Goal: Task Accomplishment & Management: Complete application form

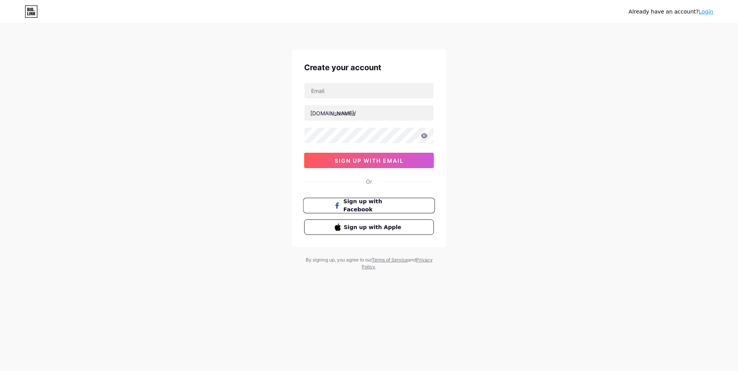
click at [344, 202] on span "Sign up with Facebook" at bounding box center [374, 206] width 61 height 17
drag, startPoint x: 378, startPoint y: 162, endPoint x: 381, endPoint y: 166, distance: 5.5
click at [378, 162] on span "sign up with email" at bounding box center [369, 161] width 69 height 7
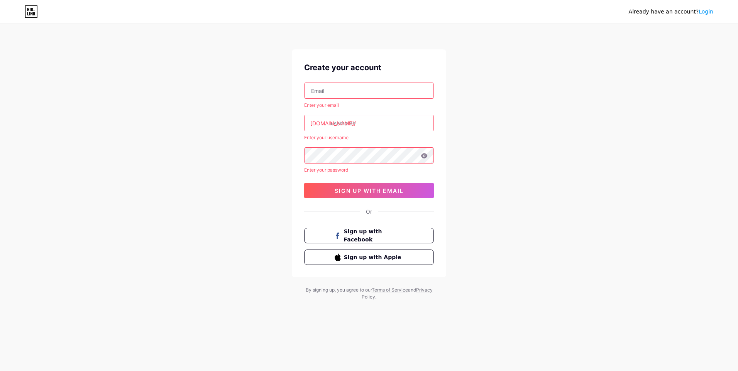
click at [336, 88] on input "text" at bounding box center [369, 90] width 129 height 15
type input "[EMAIL_ADDRESS][DOMAIN_NAME]"
type input "kinsganyo1162"
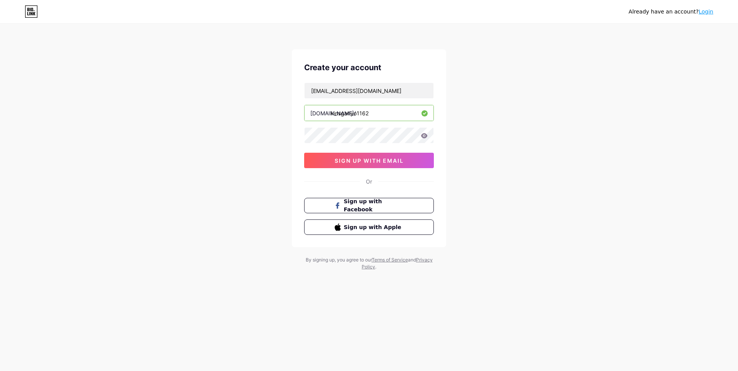
drag, startPoint x: 376, startPoint y: 123, endPoint x: 351, endPoint y: 116, distance: 26.1
drag, startPoint x: 380, startPoint y: 114, endPoint x: 329, endPoint y: 117, distance: 51.1
click at [329, 117] on div "[DOMAIN_NAME]/ kinsganyo1162" at bounding box center [369, 113] width 130 height 16
type input "khanompungs"
click at [370, 163] on span "sign up with email" at bounding box center [369, 161] width 69 height 7
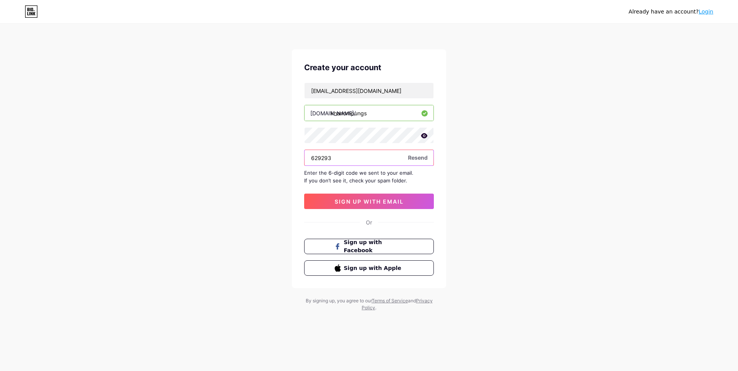
type input "629293"
click at [398, 203] on span "sign up with email" at bounding box center [369, 201] width 69 height 7
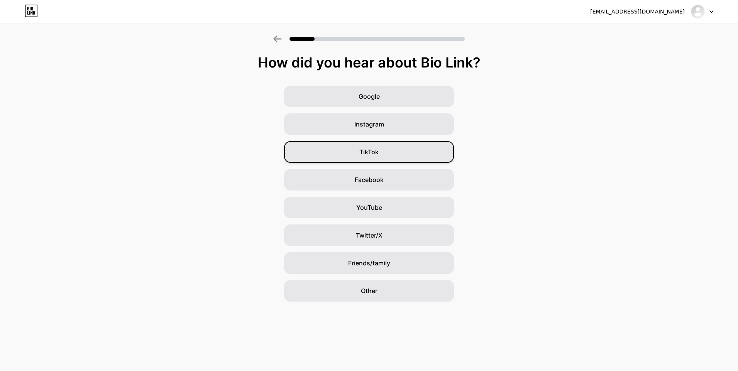
click at [391, 154] on div "TikTok" at bounding box center [369, 152] width 170 height 22
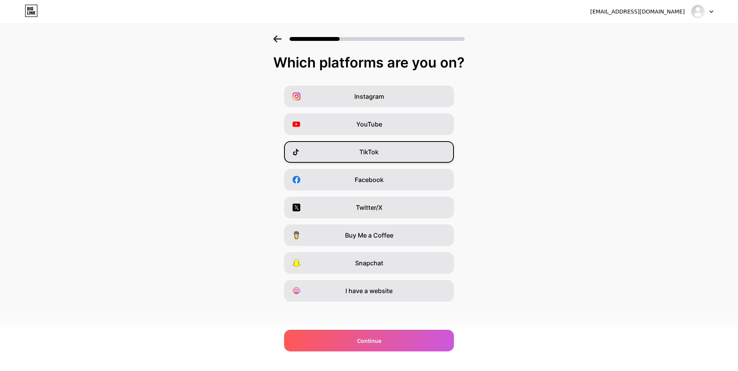
click at [395, 156] on div "TikTok" at bounding box center [369, 152] width 170 height 22
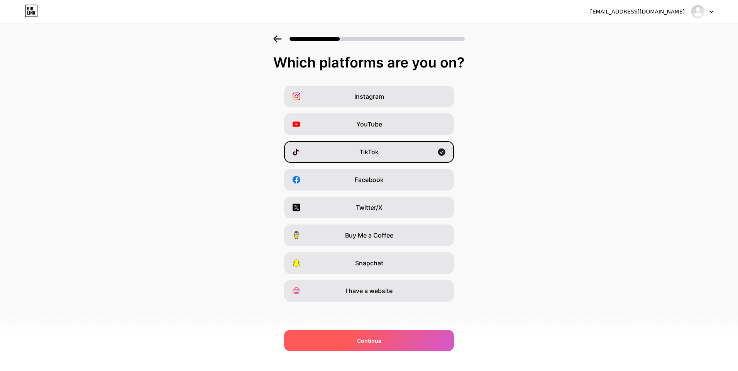
click at [388, 333] on div "Continue" at bounding box center [369, 341] width 170 height 22
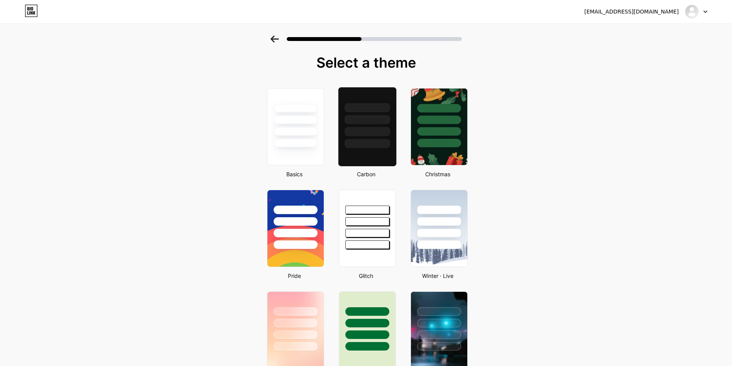
click at [375, 163] on div at bounding box center [367, 127] width 59 height 80
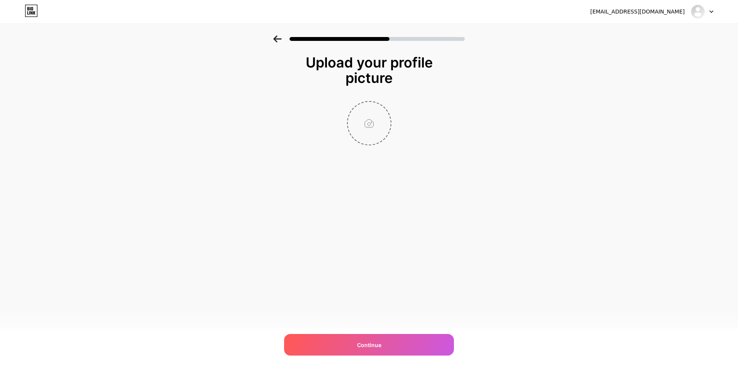
click at [364, 124] on input "file" at bounding box center [369, 123] width 43 height 43
type input "C:\fakepath\Untitled design (2).png"
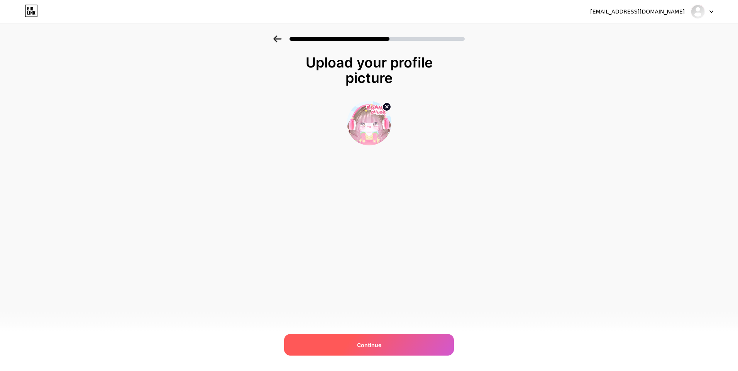
click at [379, 344] on span "Continue" at bounding box center [369, 345] width 24 height 8
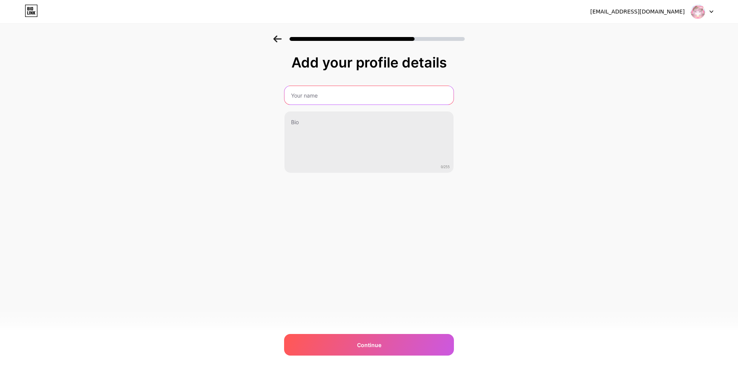
click at [306, 96] on input "text" at bounding box center [369, 95] width 169 height 19
type input "khanompungs"
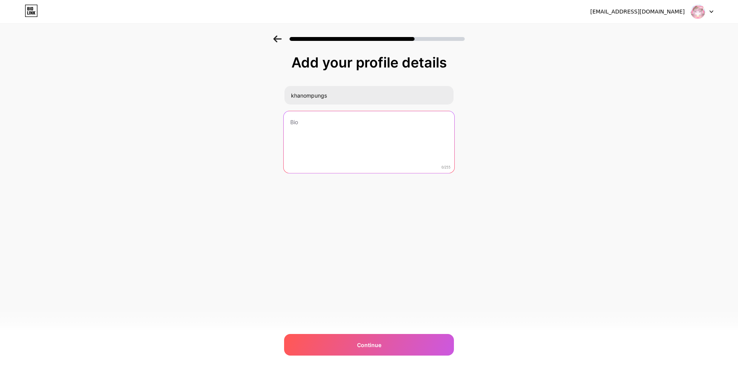
click at [318, 117] on textarea at bounding box center [369, 142] width 171 height 63
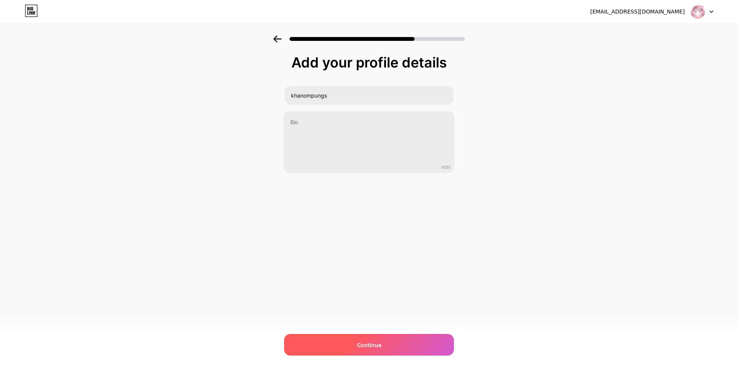
click at [356, 339] on div "Continue" at bounding box center [369, 345] width 170 height 22
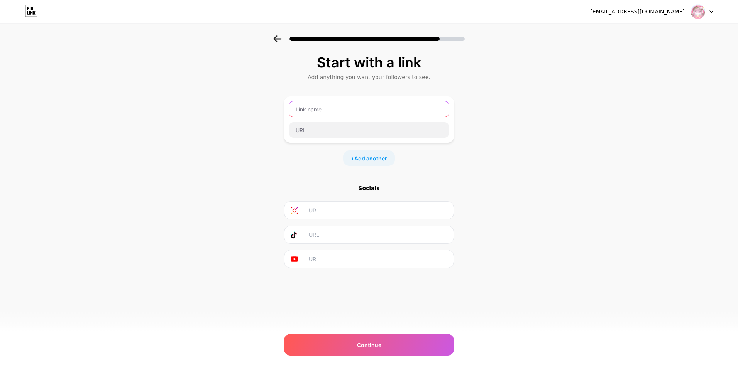
click at [314, 105] on input "text" at bounding box center [369, 109] width 160 height 15
paste input "[URL][DOMAIN_NAME]."
drag, startPoint x: 390, startPoint y: 109, endPoint x: 365, endPoint y: 112, distance: 25.2
click at [323, 111] on input "[URL][DOMAIN_NAME]." at bounding box center [369, 109] width 160 height 15
click at [365, 112] on input "[URL][DOMAIN_NAME]." at bounding box center [369, 109] width 160 height 15
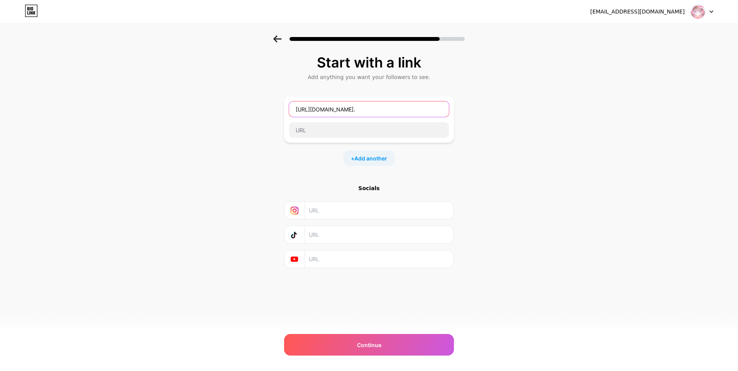
drag, startPoint x: 358, startPoint y: 111, endPoint x: 290, endPoint y: 109, distance: 67.2
click at [290, 109] on input "[URL][DOMAIN_NAME]." at bounding box center [369, 109] width 160 height 15
click at [348, 110] on input "khanompungs." at bounding box center [369, 109] width 160 height 15
type input "khanompungs."
click at [337, 131] on input "text" at bounding box center [369, 129] width 160 height 15
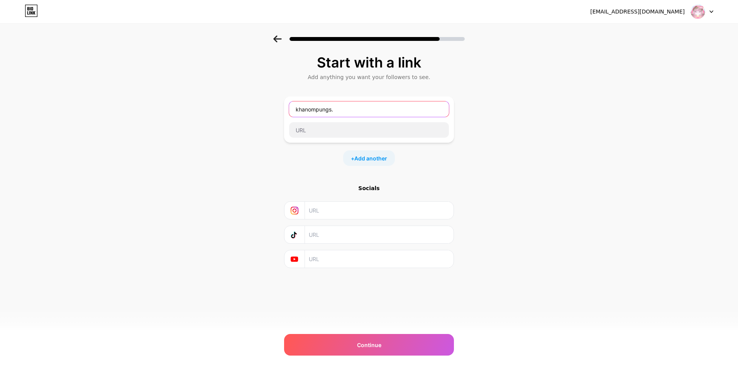
drag, startPoint x: 344, startPoint y: 109, endPoint x: 274, endPoint y: 111, distance: 70.3
click at [274, 111] on div "Start with a link Add anything you want your followers to see. [GEOGRAPHIC_DATA…" at bounding box center [369, 171] width 738 height 271
click at [347, 110] on input "text" at bounding box center [369, 109] width 160 height 15
paste input "[URL][DOMAIN_NAME]"
type input "[URL][DOMAIN_NAME]"
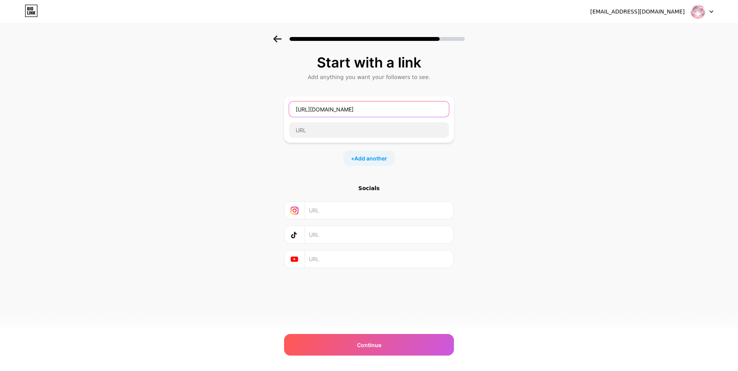
drag, startPoint x: 401, startPoint y: 115, endPoint x: 268, endPoint y: 117, distance: 132.8
click at [268, 117] on div "Start with a link Add anything you want your followers to see. [URL][DOMAIN_NAM…" at bounding box center [369, 171] width 738 height 271
click at [341, 131] on input "text" at bounding box center [369, 129] width 160 height 15
paste input "[URL][DOMAIN_NAME]"
type input "[URL][DOMAIN_NAME]"
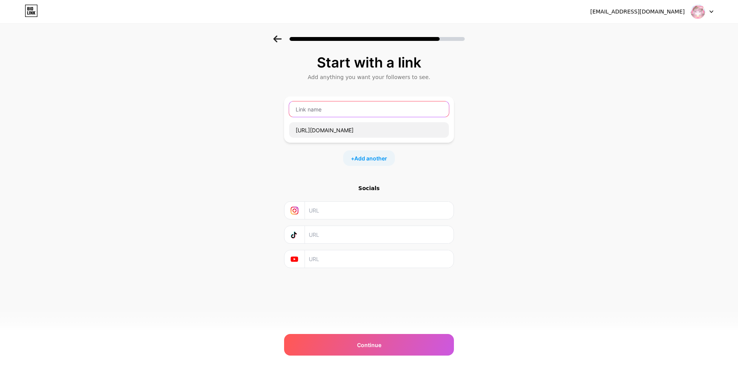
click at [333, 110] on input "text" at bounding box center [369, 109] width 160 height 15
type input "shopee"
click at [370, 157] on span "Add another" at bounding box center [370, 158] width 33 height 8
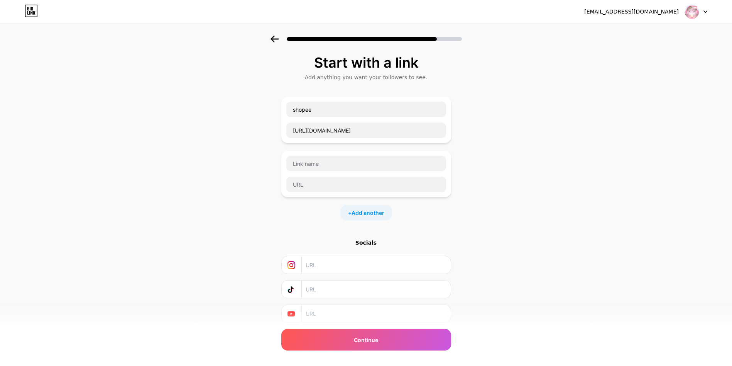
scroll to position [26, 0]
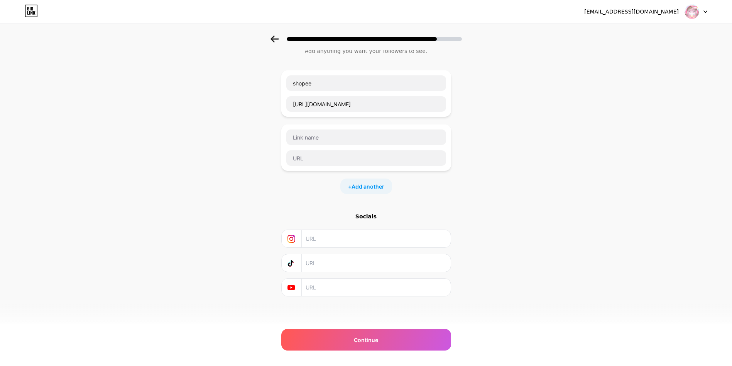
click at [449, 185] on div "+ Add another" at bounding box center [366, 185] width 170 height 15
click at [312, 136] on input "text" at bounding box center [367, 136] width 160 height 15
click at [319, 153] on input "text" at bounding box center [367, 157] width 160 height 15
click at [324, 137] on input "text" at bounding box center [367, 136] width 160 height 15
paste input "[URL][DOMAIN_NAME]"
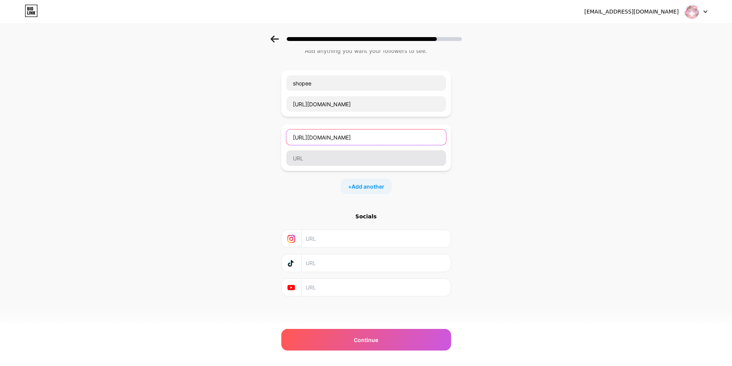
type input "[URL][DOMAIN_NAME]"
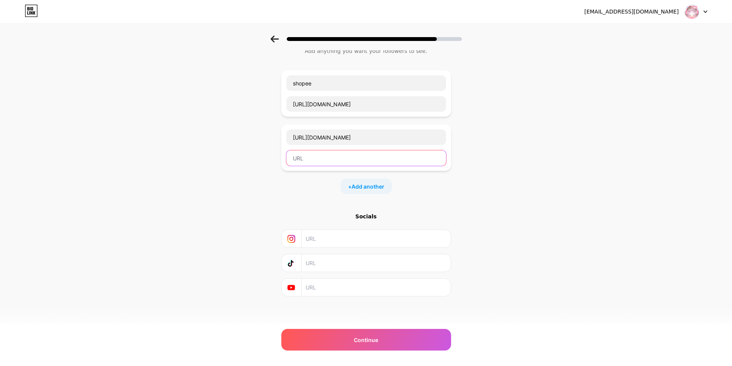
click at [317, 156] on input "text" at bounding box center [367, 157] width 160 height 15
drag, startPoint x: 390, startPoint y: 135, endPoint x: 275, endPoint y: 143, distance: 115.0
click at [275, 143] on div "Start with a link Add anything you want your followers to see. shopee [URL][DOM…" at bounding box center [366, 172] width 732 height 326
click at [323, 157] on input "text" at bounding box center [367, 157] width 160 height 15
paste input "[URL][DOMAIN_NAME]"
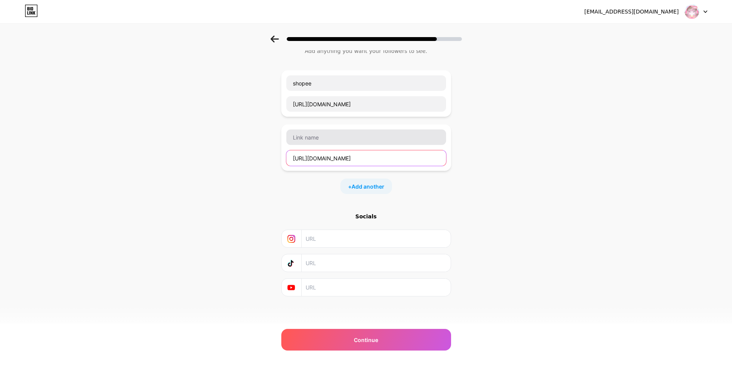
type input "[URL][DOMAIN_NAME]"
click at [335, 137] on input "text" at bounding box center [367, 136] width 160 height 15
type input "facebook"
drag, startPoint x: 344, startPoint y: 181, endPoint x: 339, endPoint y: 176, distance: 6.3
click at [344, 180] on div "+ Add another" at bounding box center [366, 185] width 170 height 15
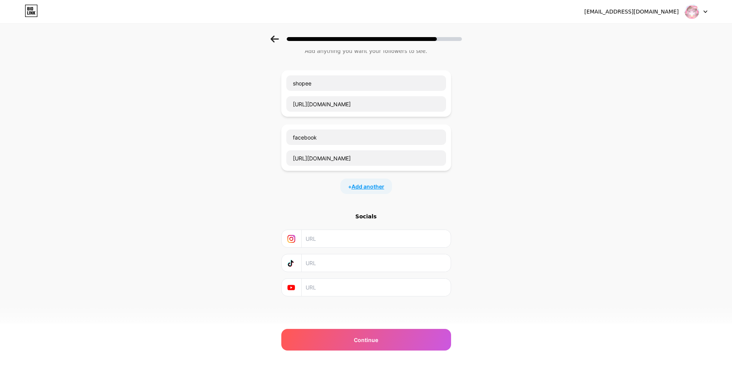
click at [375, 190] on span "Add another" at bounding box center [368, 186] width 33 height 8
click at [337, 189] on input "text" at bounding box center [367, 190] width 160 height 15
click at [322, 211] on input "text" at bounding box center [367, 211] width 160 height 15
paste input "[URL][DOMAIN_NAME]"
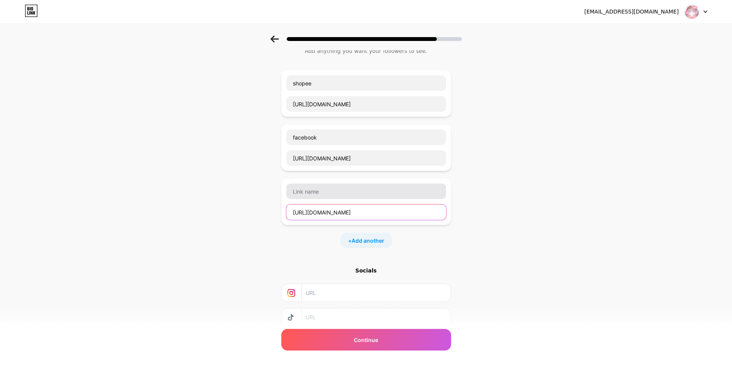
type input "[URL][DOMAIN_NAME]"
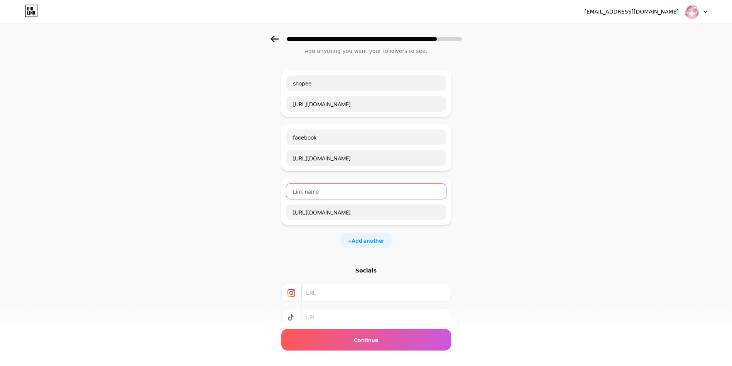
click at [333, 194] on input "text" at bounding box center [367, 190] width 160 height 15
type input "g"
type input "เว็บ khanompungs"
click at [355, 238] on span "Add another" at bounding box center [368, 240] width 33 height 8
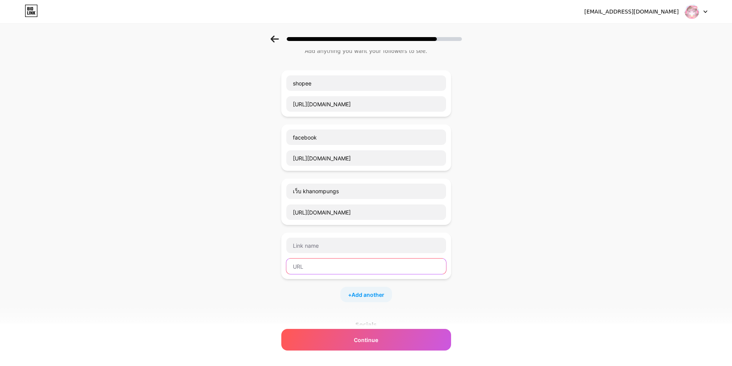
click at [317, 268] on input "text" at bounding box center [367, 265] width 160 height 15
paste input "[URL][DOMAIN_NAME]"
type input "[URL][DOMAIN_NAME]"
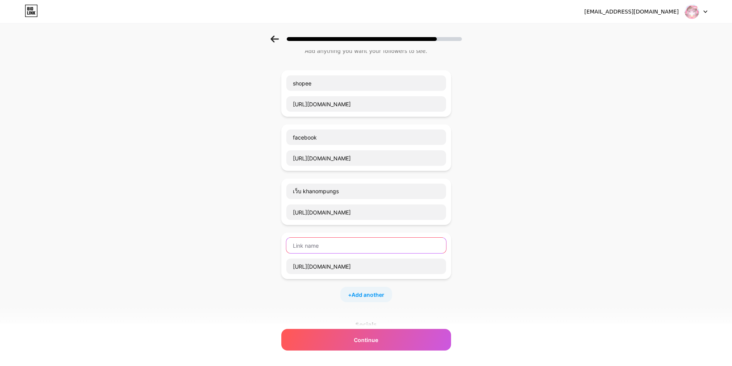
click at [334, 248] on input "text" at bounding box center [367, 244] width 160 height 15
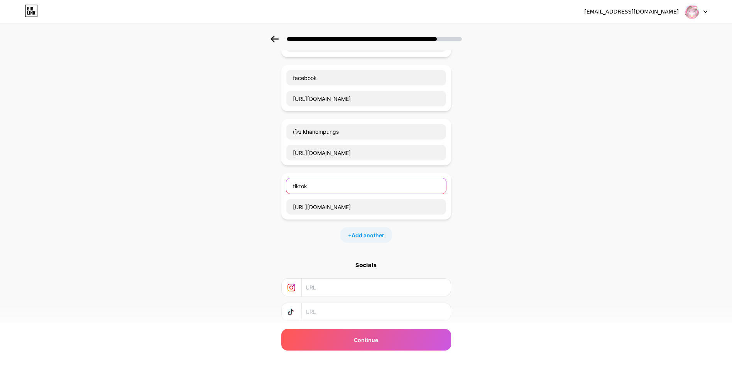
scroll to position [134, 0]
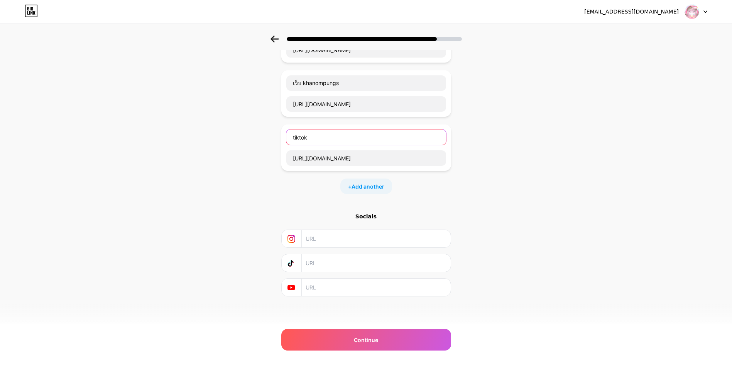
type input "tiktok"
click at [352, 264] on input "text" at bounding box center [376, 262] width 140 height 17
click at [318, 263] on input "text" at bounding box center [376, 262] width 140 height 17
paste input "[URL][DOMAIN_NAME]"
type input "[URL][DOMAIN_NAME]"
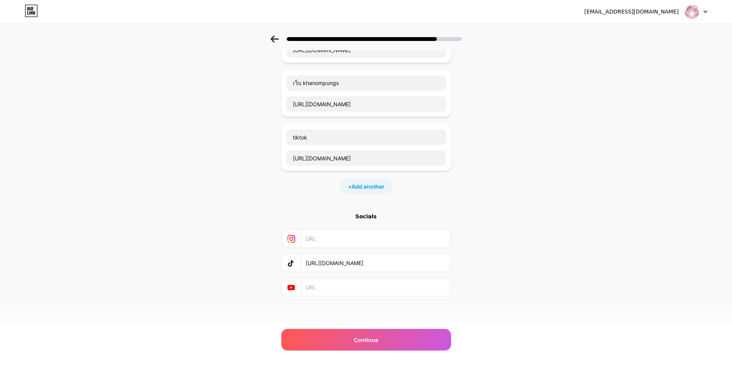
click at [508, 251] on div "Start with a link Add anything you want your followers to see. shopee [URL][DOM…" at bounding box center [366, 118] width 732 height 434
drag, startPoint x: 426, startPoint y: 261, endPoint x: 295, endPoint y: 265, distance: 130.9
click at [295, 265] on div "[URL][DOMAIN_NAME]" at bounding box center [367, 262] width 160 height 17
click at [373, 334] on div "Continue" at bounding box center [366, 340] width 170 height 22
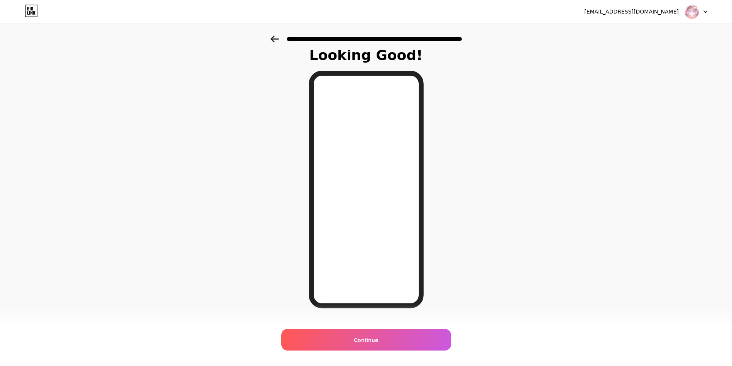
scroll to position [0, 0]
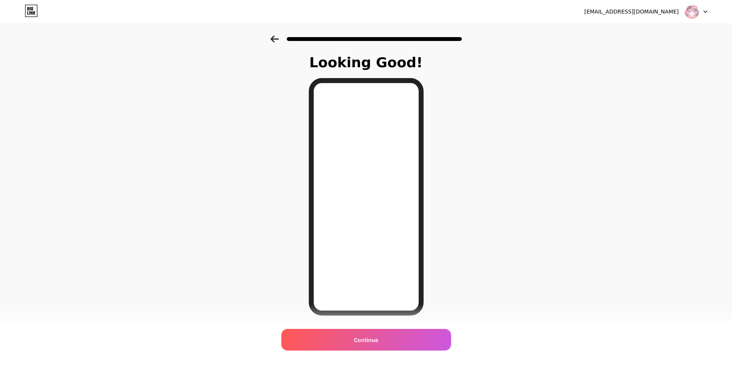
click at [276, 40] on icon at bounding box center [275, 39] width 8 height 7
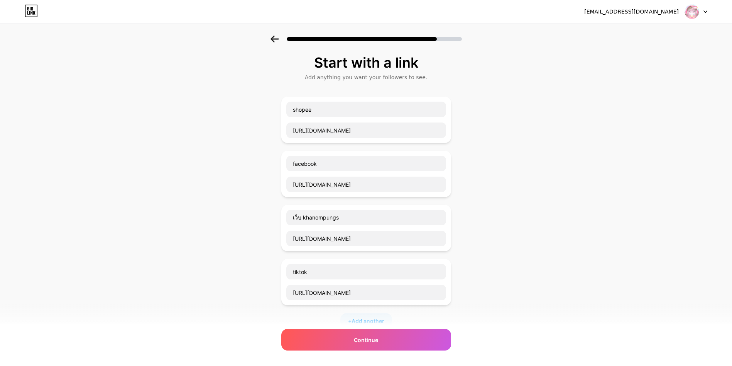
click at [276, 40] on icon at bounding box center [275, 39] width 8 height 7
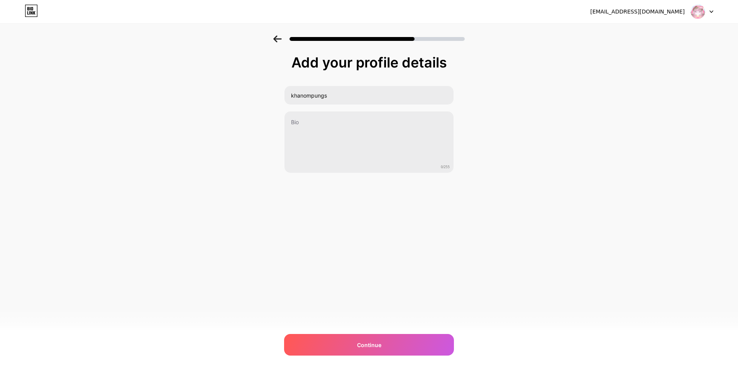
click at [276, 40] on icon at bounding box center [277, 39] width 8 height 7
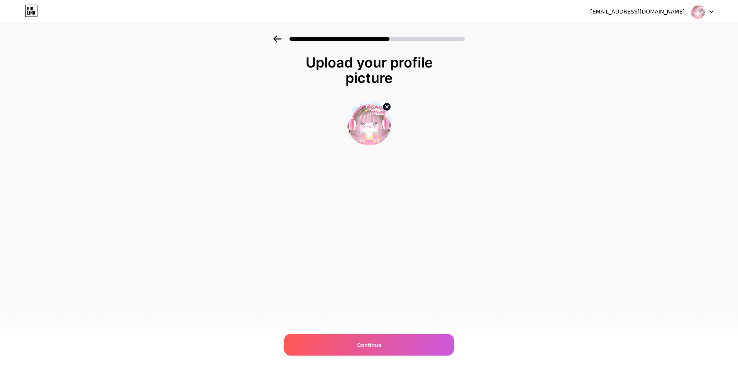
click at [276, 40] on icon at bounding box center [277, 39] width 8 height 7
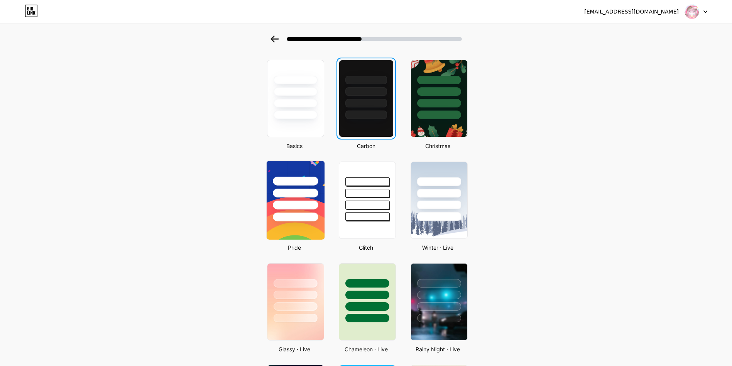
scroll to position [77, 0]
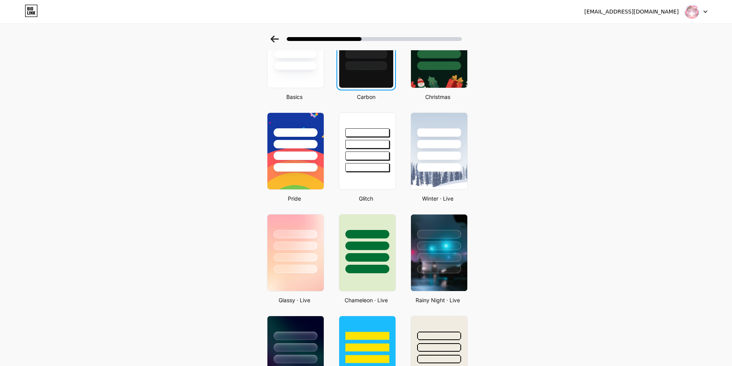
click at [366, 74] on div at bounding box center [366, 49] width 55 height 77
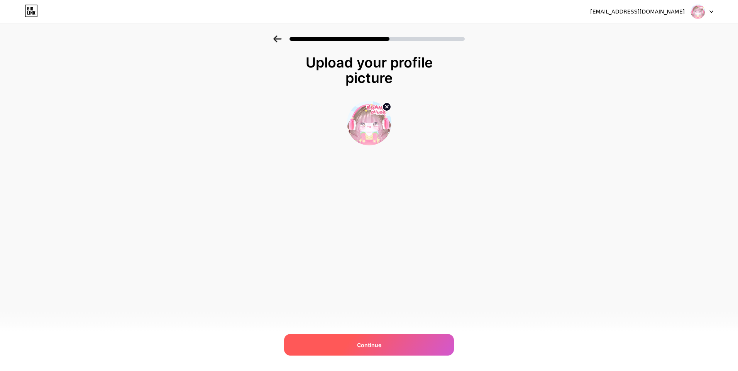
click at [397, 337] on div "Continue" at bounding box center [369, 345] width 170 height 22
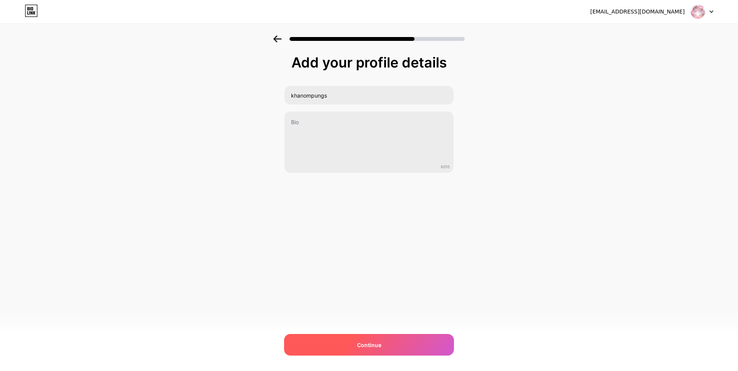
click at [375, 340] on div "Continue" at bounding box center [369, 345] width 170 height 22
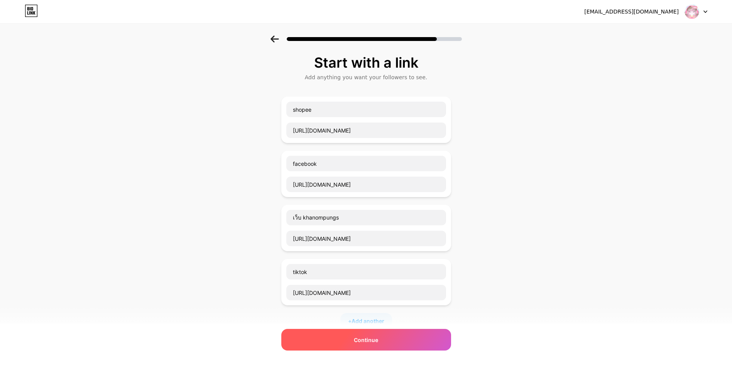
click at [381, 341] on div "Continue" at bounding box center [366, 340] width 170 height 22
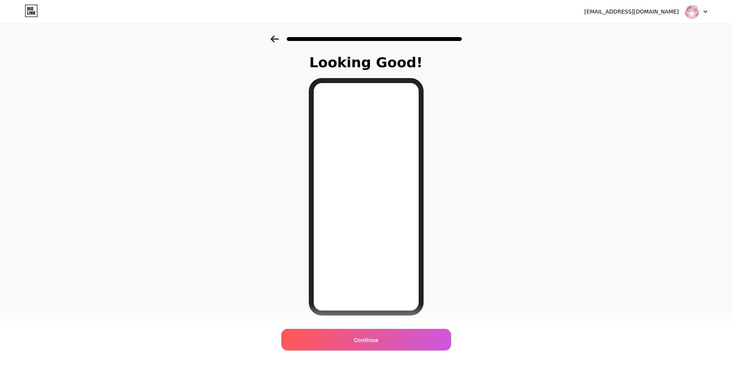
click at [282, 38] on div at bounding box center [367, 39] width 192 height 7
click at [278, 39] on icon at bounding box center [275, 39] width 8 height 7
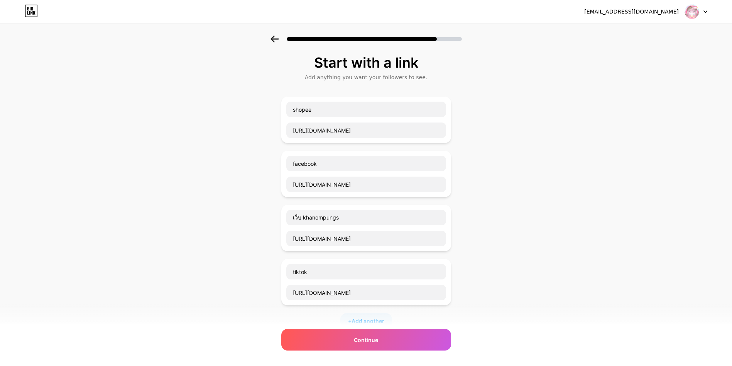
click at [278, 39] on icon at bounding box center [275, 39] width 8 height 7
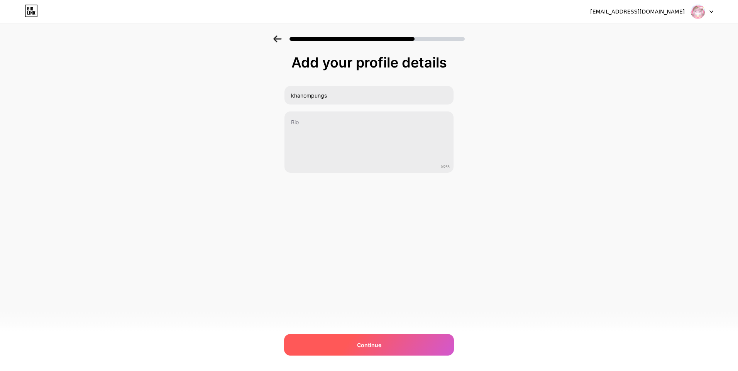
click at [386, 346] on div "Continue" at bounding box center [369, 345] width 170 height 22
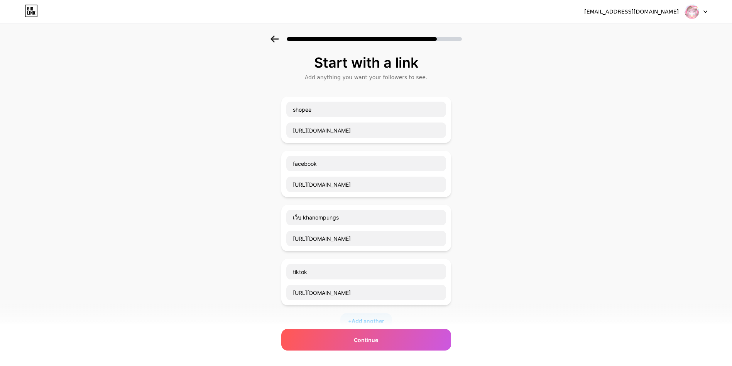
click at [276, 37] on icon at bounding box center [275, 39] width 8 height 7
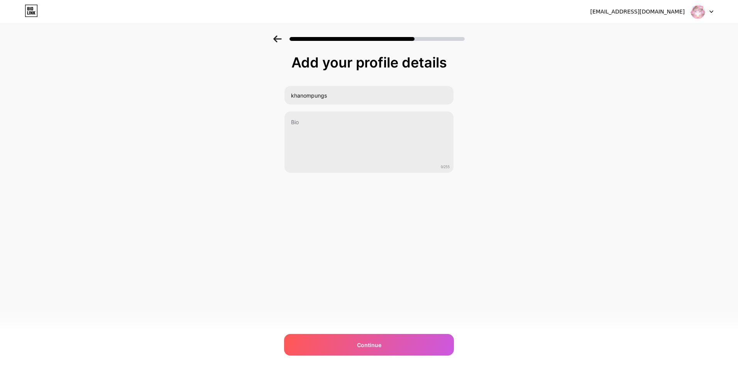
click at [276, 37] on icon at bounding box center [277, 39] width 8 height 7
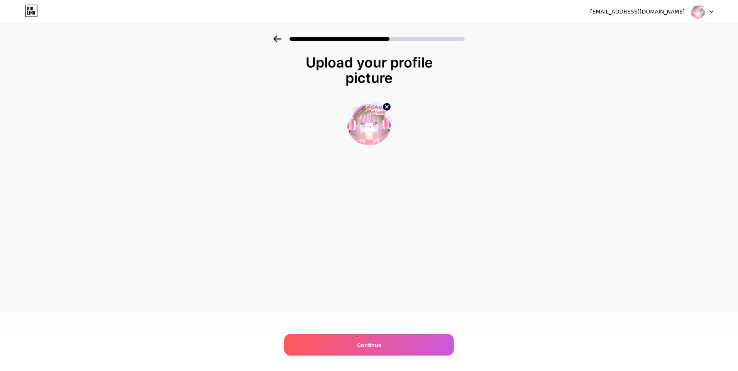
click at [276, 37] on icon at bounding box center [277, 39] width 8 height 7
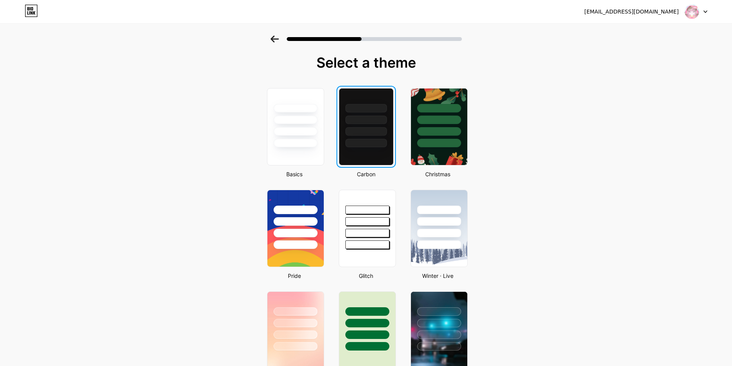
click at [279, 40] on icon at bounding box center [275, 39] width 8 height 7
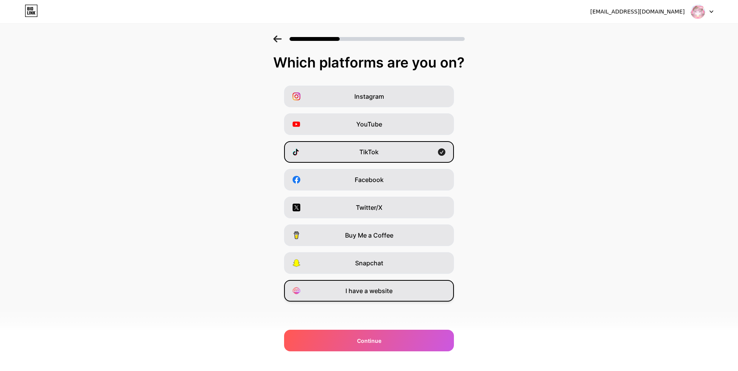
click at [329, 289] on div "I have a website" at bounding box center [369, 291] width 170 height 22
click at [343, 179] on div "Facebook" at bounding box center [369, 180] width 170 height 22
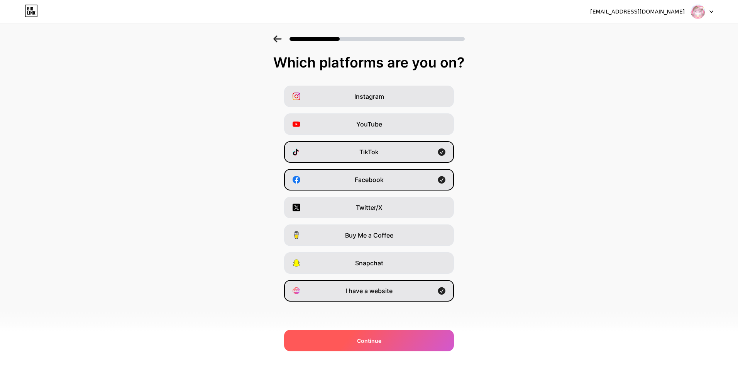
click at [381, 334] on div "Continue" at bounding box center [369, 341] width 170 height 22
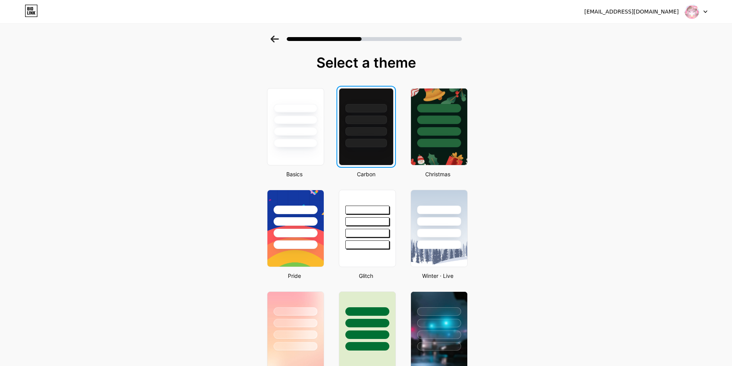
click at [374, 142] on div at bounding box center [367, 143] width 42 height 8
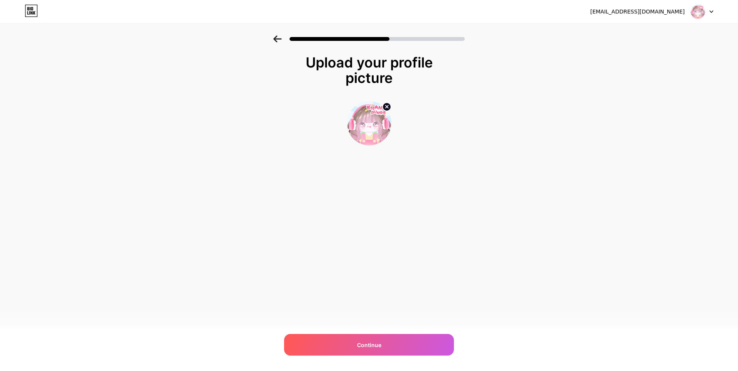
drag, startPoint x: 374, startPoint y: 342, endPoint x: 380, endPoint y: 331, distance: 12.8
click at [374, 342] on span "Continue" at bounding box center [369, 345] width 24 height 8
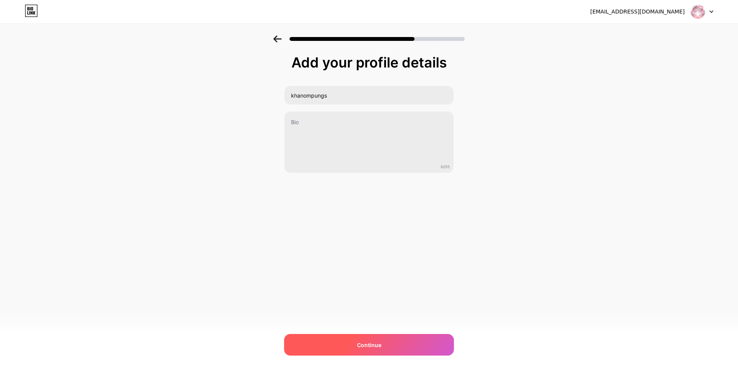
click at [381, 339] on div "Continue" at bounding box center [369, 345] width 170 height 22
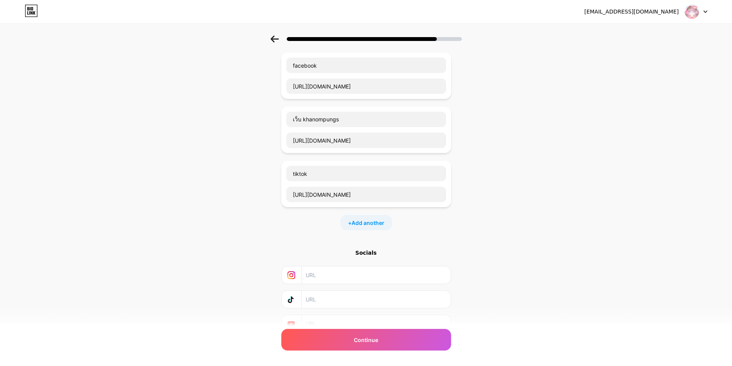
scroll to position [134, 0]
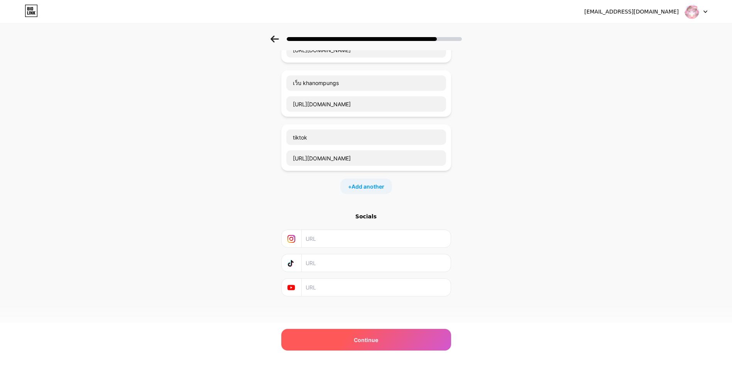
click at [365, 344] on div "Continue" at bounding box center [366, 340] width 170 height 22
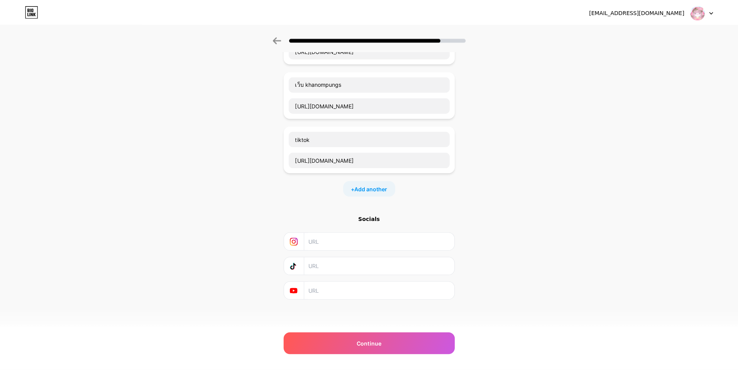
scroll to position [0, 0]
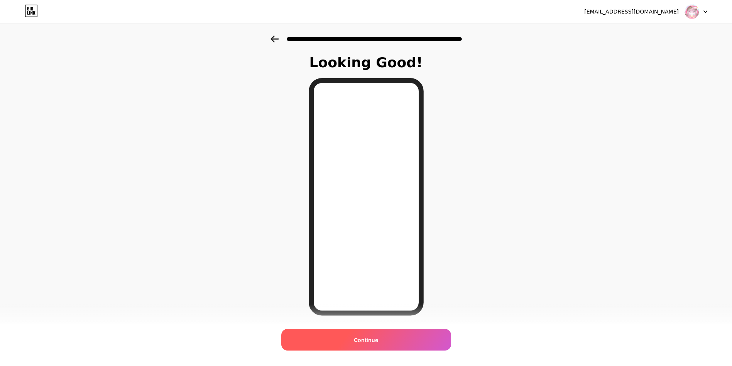
click at [373, 333] on div "Continue" at bounding box center [366, 340] width 170 height 22
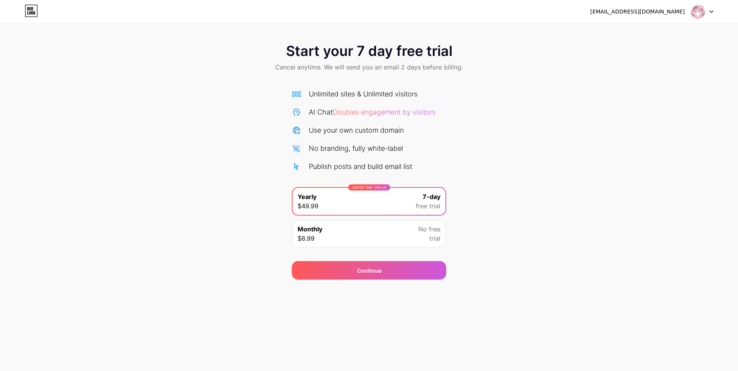
click at [705, 10] on div at bounding box center [702, 12] width 22 height 14
click at [473, 139] on div "Start your 7 day free trial Cancel anytime. We will send you an email 2 days be…" at bounding box center [369, 158] width 738 height 244
click at [371, 229] on div "Monthly $8.99 No free trial" at bounding box center [369, 233] width 153 height 27
click at [396, 207] on div "LIMITED TIME : 50% off Yearly $49.99 7-day free trial" at bounding box center [369, 201] width 153 height 27
click at [402, 275] on div "Continue" at bounding box center [369, 270] width 154 height 19
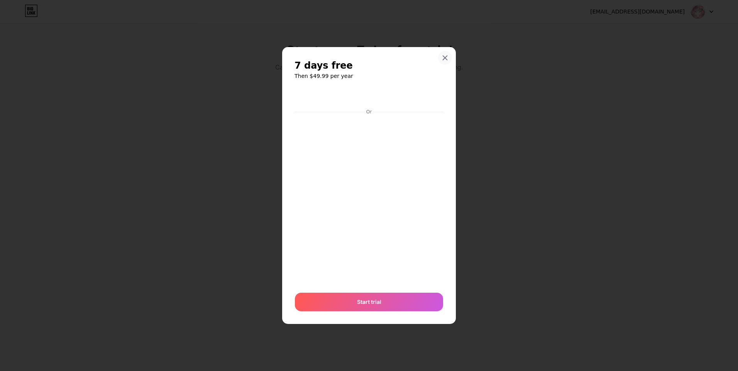
click at [445, 56] on icon at bounding box center [445, 58] width 6 height 6
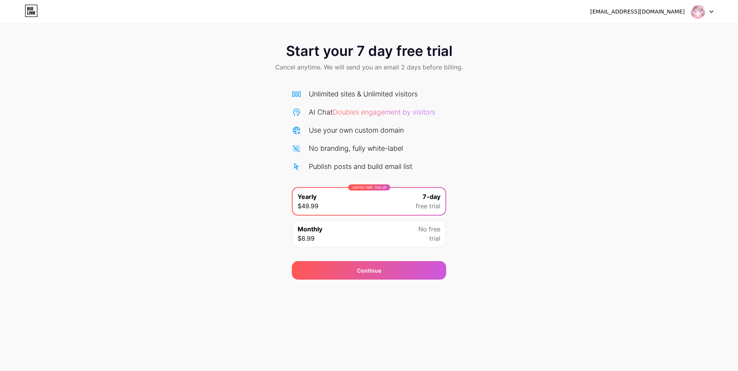
click at [402, 233] on div "Monthly $8.99 No free trial" at bounding box center [369, 233] width 153 height 27
click at [416, 210] on span "free trial" at bounding box center [428, 206] width 25 height 9
